Goal: Task Accomplishment & Management: Manage account settings

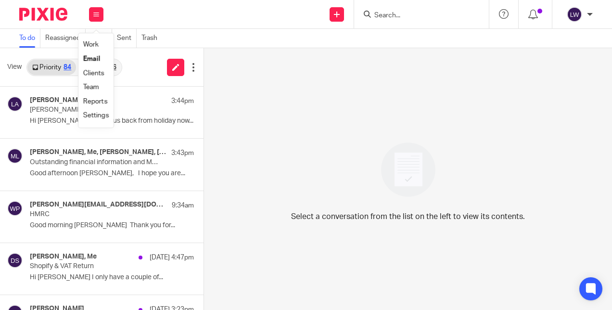
click at [94, 57] on link "Email" at bounding box center [91, 58] width 17 height 7
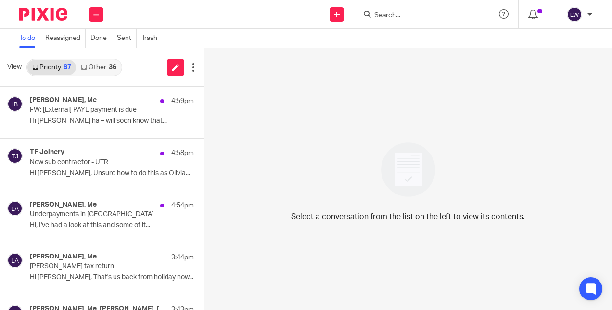
click at [61, 109] on p "FW: [External] PAYE payment is due" at bounding box center [95, 110] width 131 height 8
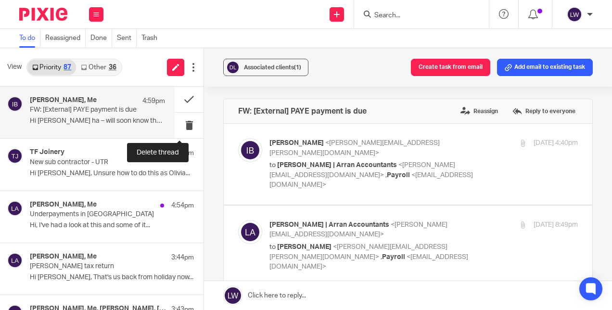
click at [181, 123] on button at bounding box center [189, 126] width 29 height 26
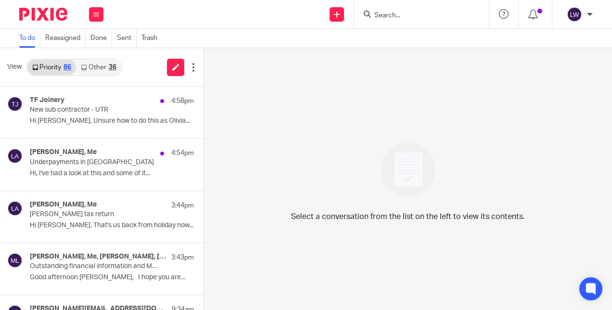
click at [69, 167] on div "[PERSON_NAME], Me 4:54pm Underpayments in WIC Hi, I've had a look at this and s…" at bounding box center [112, 164] width 164 height 32
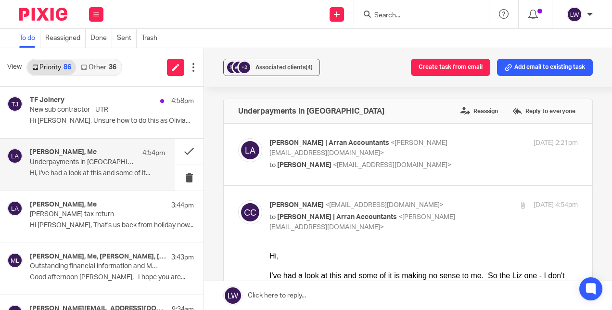
click at [108, 65] on link "Other 36" at bounding box center [98, 67] width 45 height 15
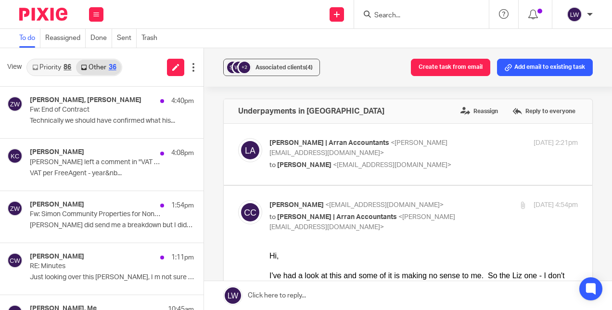
click at [82, 106] on p "Fw: End of Contract" at bounding box center [95, 110] width 131 height 8
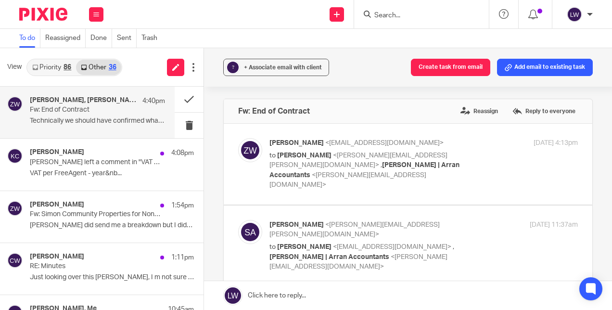
click at [86, 170] on p "VAT per FreeAgent - year&nb..." at bounding box center [112, 173] width 164 height 8
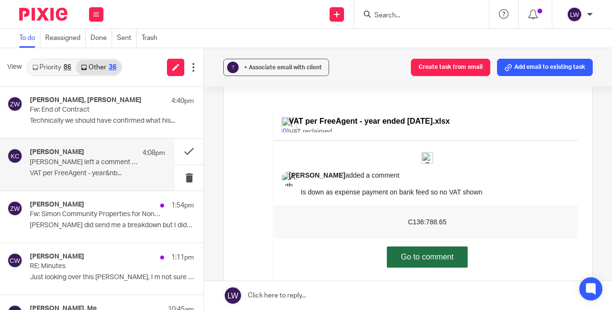
scroll to position [144, 0]
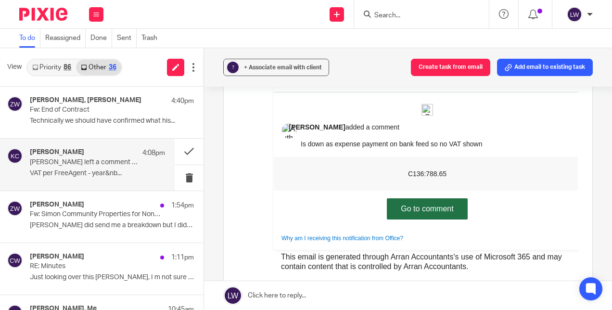
click at [428, 207] on link "Go to comment" at bounding box center [427, 208] width 81 height 21
click at [179, 182] on button at bounding box center [189, 178] width 29 height 26
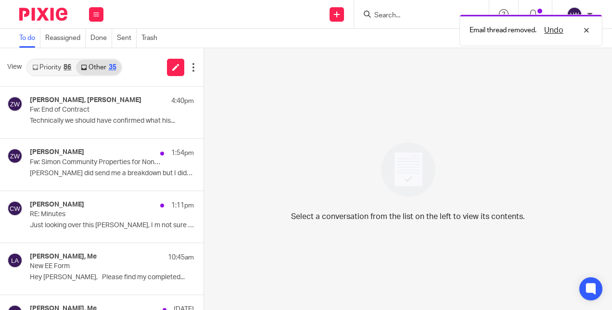
click at [99, 172] on p "[PERSON_NAME] did send me a breakdown but I didn't know..." at bounding box center [112, 173] width 164 height 8
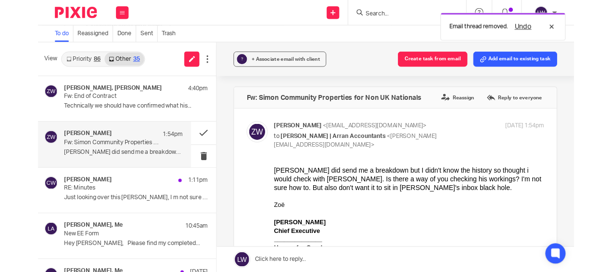
scroll to position [0, 0]
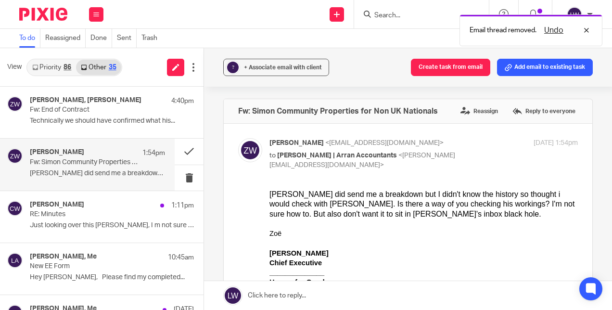
click at [61, 61] on link "Priority 86" at bounding box center [51, 67] width 49 height 15
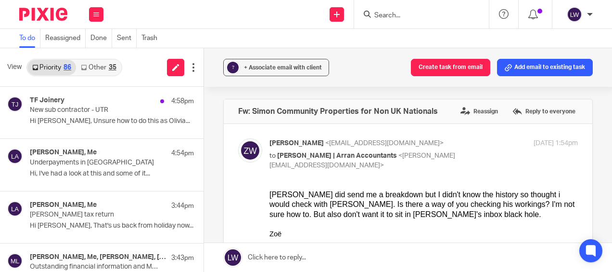
click at [57, 117] on p "Hi [PERSON_NAME], Unsure how to do this as Olivia..." at bounding box center [112, 121] width 164 height 8
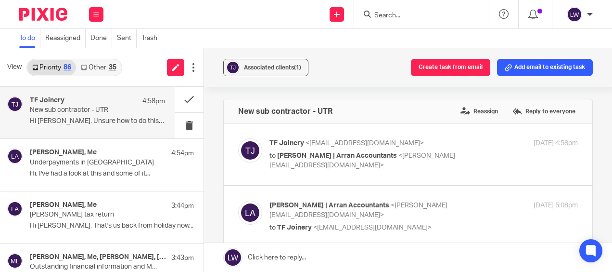
click at [261, 66] on span "Associated clients (1)" at bounding box center [272, 68] width 57 height 6
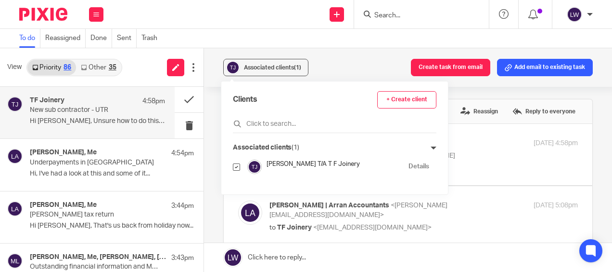
click at [270, 42] on div "To do Reassigned Done Sent Trash" at bounding box center [306, 38] width 612 height 19
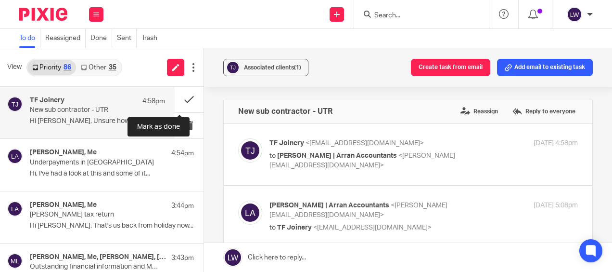
click at [178, 98] on button at bounding box center [189, 100] width 29 height 26
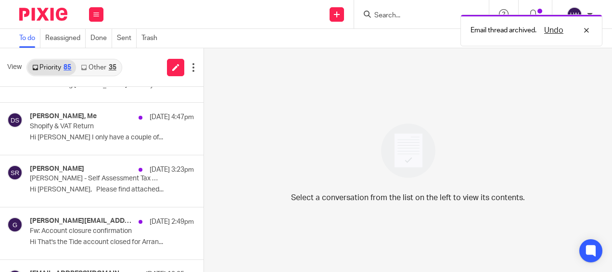
scroll to position [241, 0]
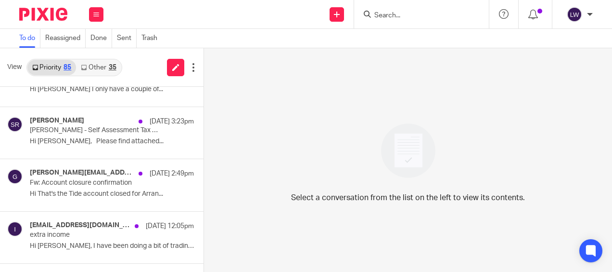
click at [95, 69] on link "Other 35" at bounding box center [98, 67] width 45 height 15
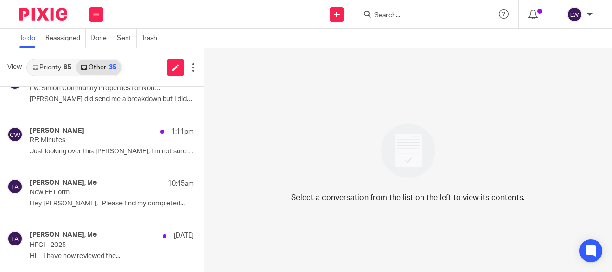
scroll to position [96, 0]
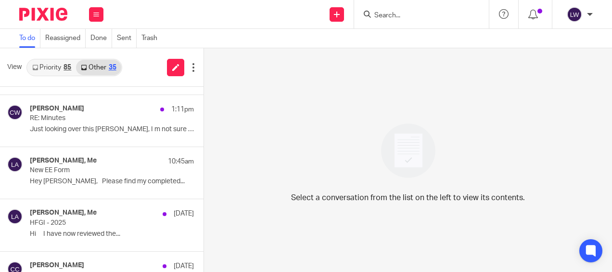
click at [71, 173] on p "New EE Form" at bounding box center [95, 170] width 131 height 8
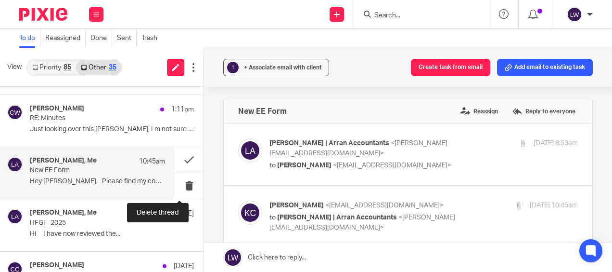
scroll to position [0, 0]
click at [180, 186] on button at bounding box center [189, 186] width 29 height 26
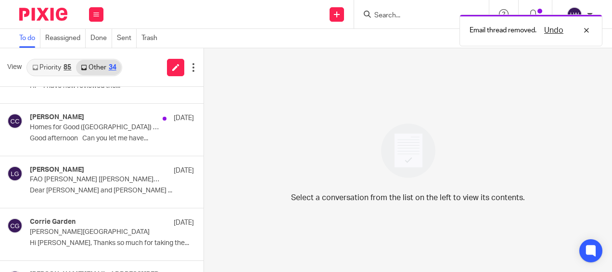
scroll to position [193, 0]
click at [75, 191] on p "Dear [PERSON_NAME] and [PERSON_NAME] ..." at bounding box center [112, 189] width 164 height 8
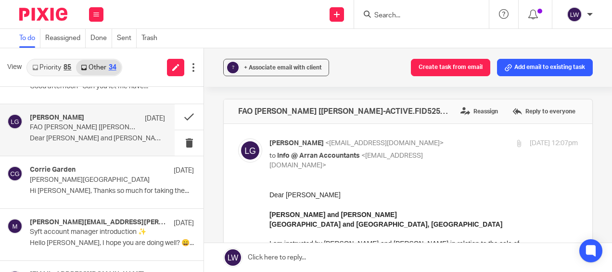
scroll to position [241, 0]
